Goal: Find specific page/section: Find specific page/section

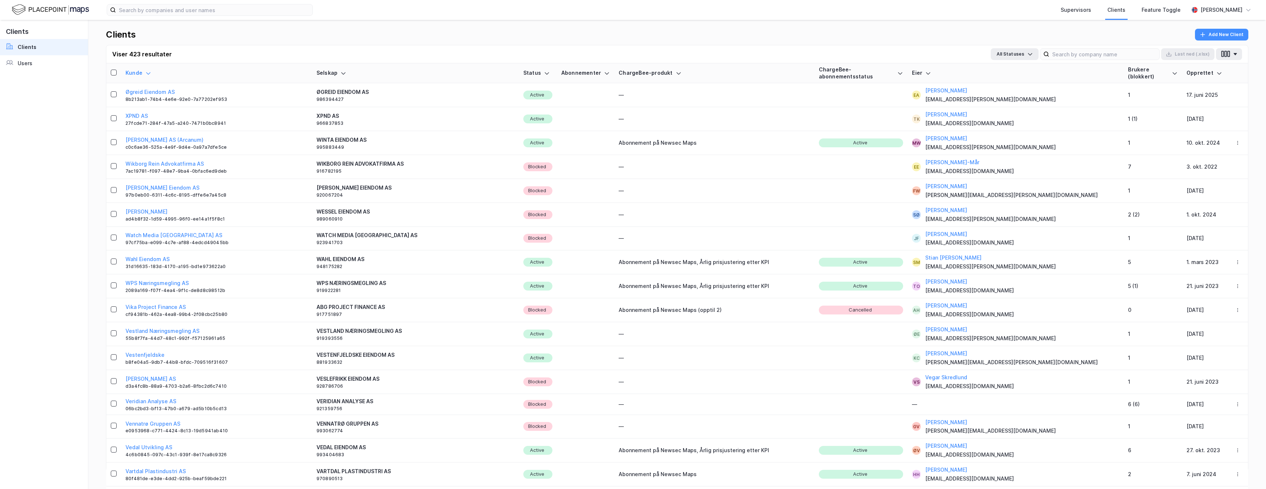
click at [61, 0] on div "Supervisors Clients Feature Toggle [PERSON_NAME]" at bounding box center [633, 10] width 1266 height 20
click at [61, 7] on img at bounding box center [50, 9] width 77 height 13
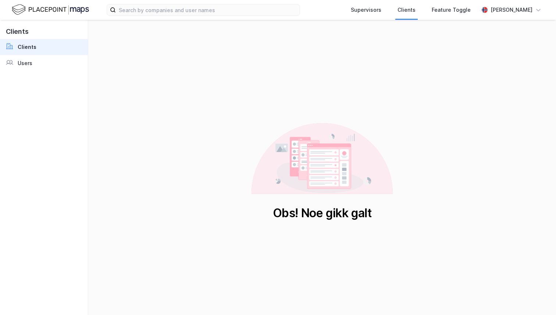
click at [59, 13] on img at bounding box center [50, 9] width 77 height 13
